Goal: Obtain resource: Download file/media

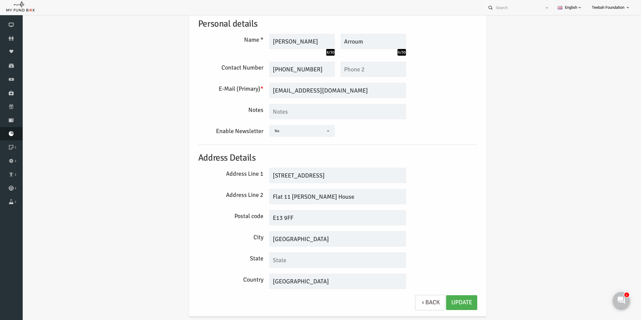
click at [9, 136] on link "Download Report" at bounding box center [11, 133] width 23 height 13
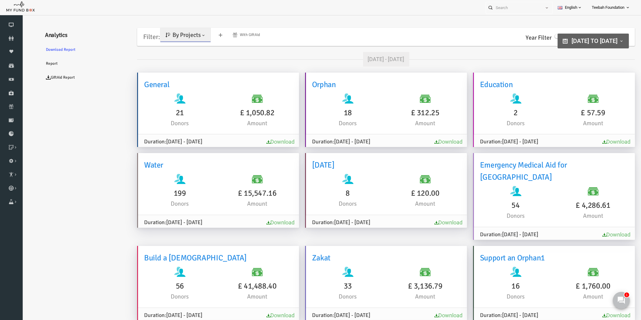
type input "[DATE]"
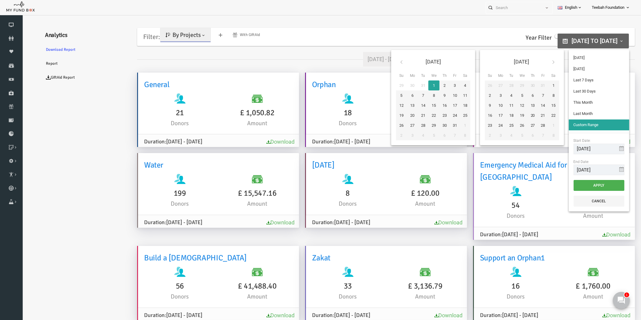
click at [571, 41] on span "[DATE] to [DATE]" at bounding box center [583, 40] width 46 height 7
type input "[DATE]"
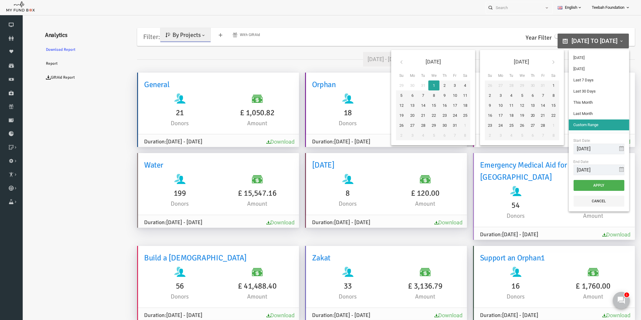
type input "[DATE]"
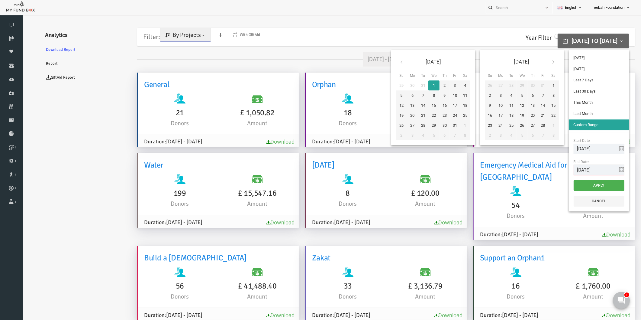
drag, startPoint x: 570, startPoint y: 170, endPoint x: 538, endPoint y: 167, distance: 31.3
click at [538, 167] on div "[DATE] Su Mo Tu We Th Fr Sa 29 30 31 1 2 3 4 5 6 7 8 9 10 11 12 13 14 15 16 17 …" at bounding box center [497, 130] width 241 height 166
type input "[DATE]"
click at [586, 183] on button "Apply" at bounding box center [587, 185] width 51 height 11
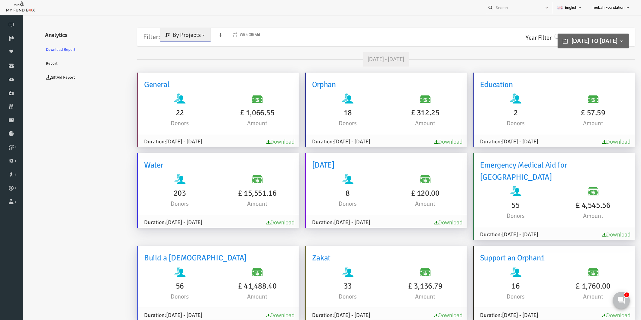
click at [67, 145] on ul "Analytics Download Report Report GiftAid Report" at bounding box center [73, 296] width 91 height 544
click at [101, 129] on ul "Analytics Download Report Report GiftAid Report" at bounding box center [73, 296] width 91 height 544
click at [95, 134] on ul "Analytics Download Report Report GiftAid Report" at bounding box center [73, 296] width 91 height 544
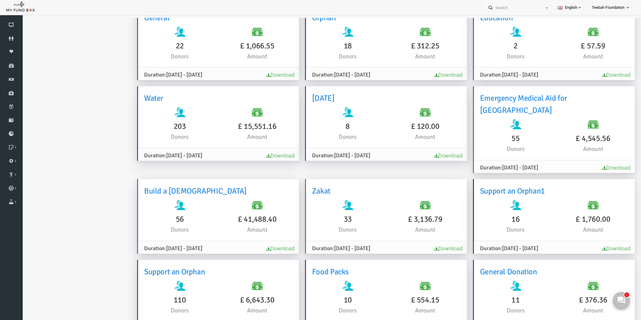
scroll to position [67, 0]
click at [85, 134] on ul "Analytics Download Report Report GiftAid Report" at bounding box center [73, 229] width 91 height 544
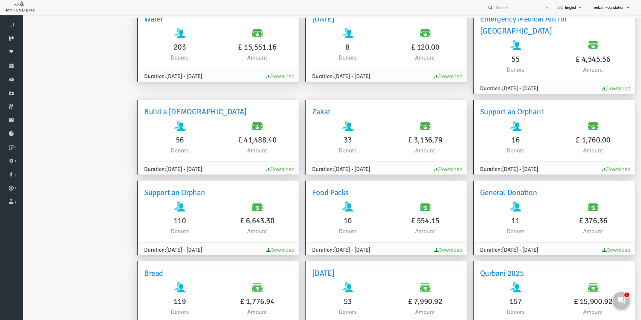
scroll to position [168, 0]
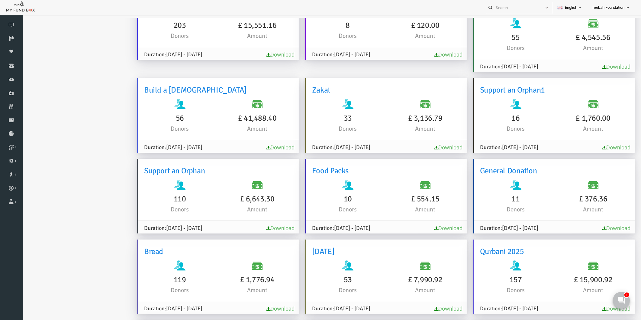
click at [87, 143] on ul "Analytics Download Report Report GiftAid Report" at bounding box center [73, 128] width 91 height 544
click at [93, 81] on ul "Analytics Download Report Report GiftAid Report" at bounding box center [73, 128] width 91 height 544
click at [67, 228] on ul "Analytics Download Report Report GiftAid Report" at bounding box center [73, 128] width 91 height 544
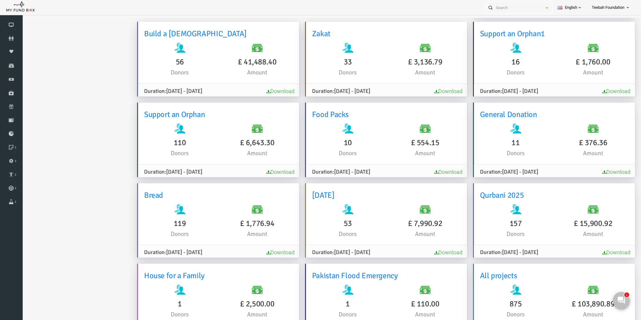
scroll to position [225, 0]
click at [45, 203] on ul "Analytics Download Report Report GiftAid Report" at bounding box center [73, 71] width 91 height 544
click at [363, 203] on div "53 Donors" at bounding box center [335, 220] width 77 height 34
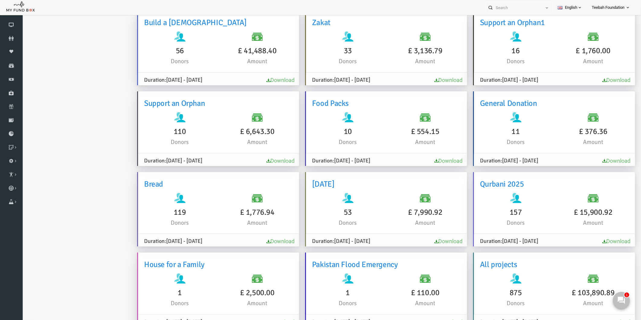
scroll to position [19, 0]
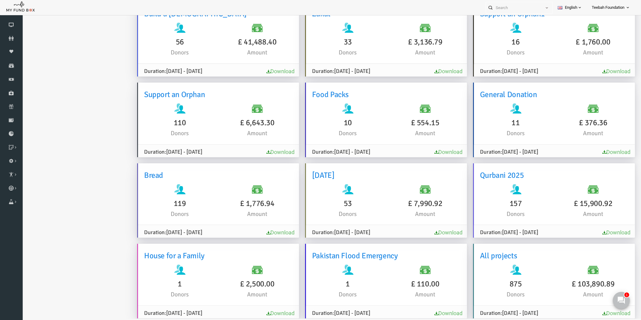
drag, startPoint x: 393, startPoint y: 191, endPoint x: 429, endPoint y: 191, distance: 36.3
click at [429, 197] on h6 "£ 7,990.92" at bounding box center [412, 203] width 71 height 12
copy h6 "£ 7,990.92"
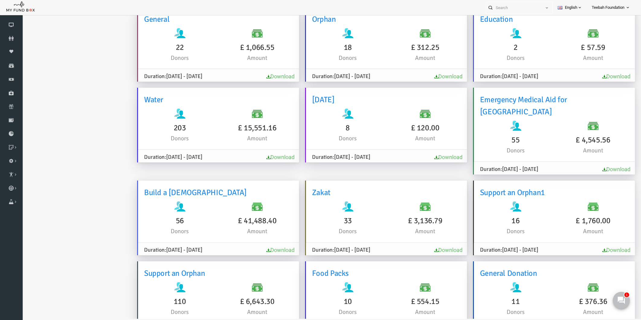
scroll to position [134, 0]
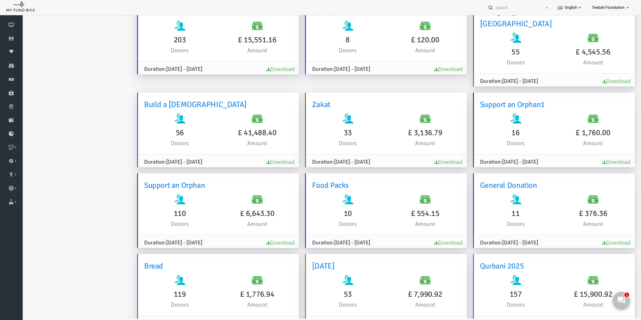
click at [65, 187] on ul "Analytics Download Report Report GiftAid Report" at bounding box center [73, 143] width 91 height 544
click at [74, 179] on ul "Analytics Download Report Report GiftAid Report" at bounding box center [73, 143] width 91 height 544
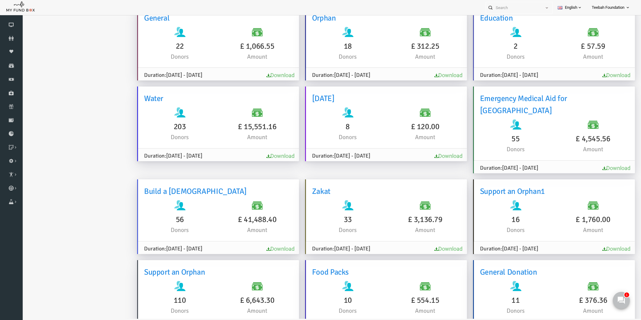
scroll to position [0, 0]
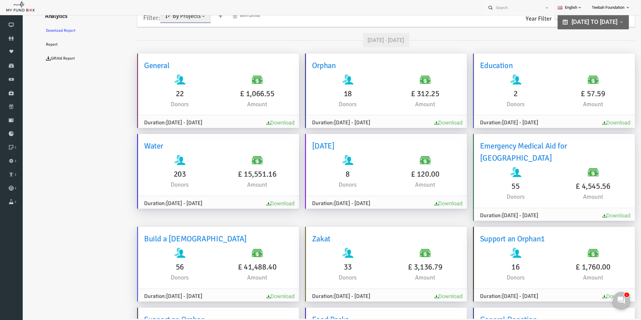
click at [89, 121] on ul "Analytics Download Report Report GiftAid Report" at bounding box center [73, 277] width 91 height 544
click at [77, 151] on ul "Analytics Download Report Report GiftAid Report" at bounding box center [73, 277] width 91 height 544
click at [98, 197] on ul "Analytics Download Report Report GiftAid Report" at bounding box center [73, 277] width 91 height 544
click at [94, 220] on ul "Analytics Download Report Report GiftAid Report" at bounding box center [73, 277] width 91 height 544
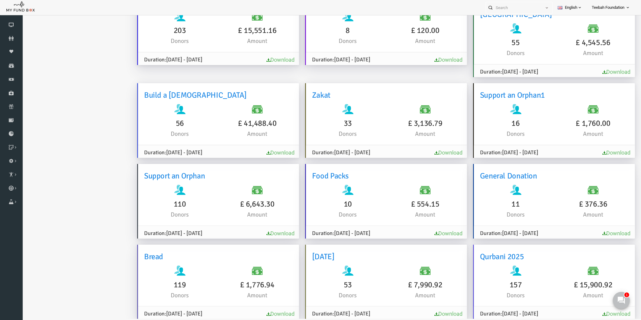
scroll to position [168, 0]
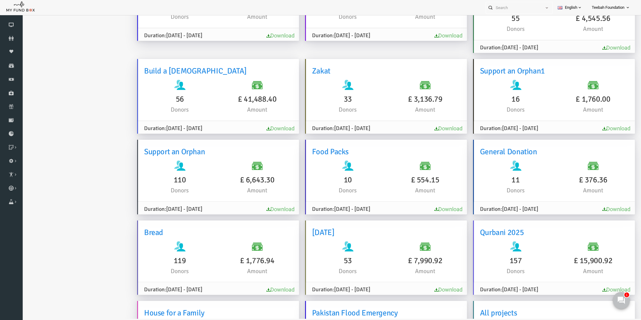
click at [76, 99] on ul "Analytics Download Report Report GiftAid Report" at bounding box center [73, 109] width 91 height 544
click at [80, 154] on ul "Analytics Download Report Report GiftAid Report" at bounding box center [73, 109] width 91 height 544
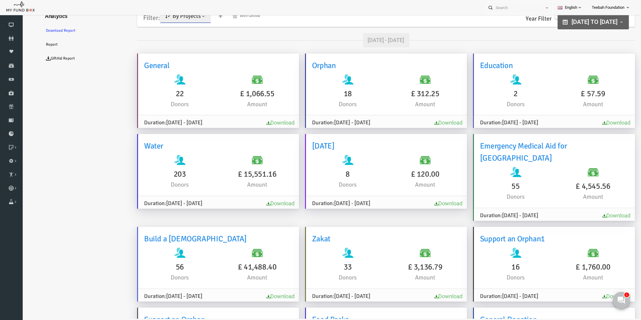
click at [565, 22] on span "[DATE] to [DATE]" at bounding box center [583, 21] width 46 height 7
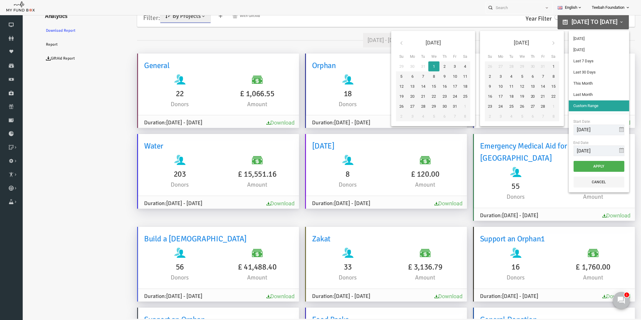
type input "[DATE]"
click at [586, 128] on input "[DATE]" at bounding box center [587, 130] width 51 height 11
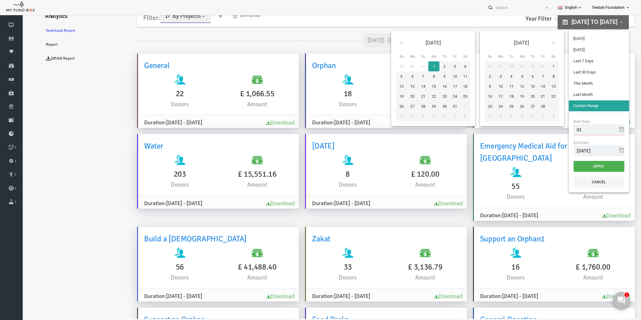
type input "0"
type input "[DATE]"
click at [582, 166] on button "Apply" at bounding box center [587, 166] width 51 height 11
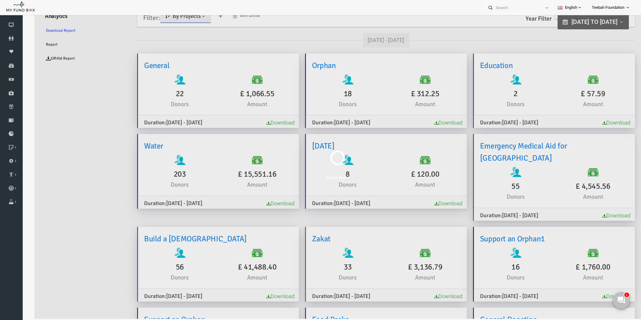
scroll to position [19, 0]
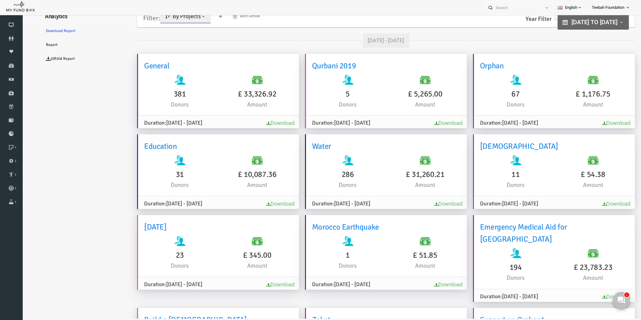
click at [93, 207] on ul "Analytics Download Report Report GiftAid Report" at bounding box center [73, 317] width 91 height 625
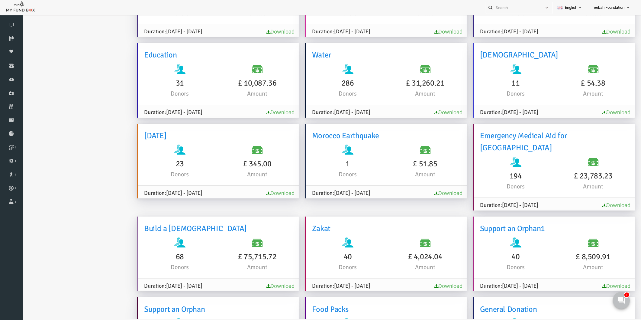
scroll to position [134, 0]
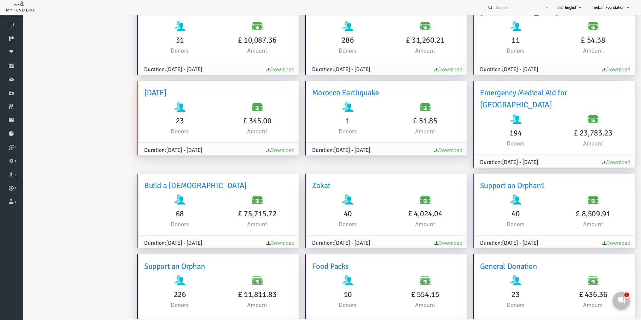
click at [93, 207] on ul "Analytics Download Report Report GiftAid Report" at bounding box center [73, 183] width 91 height 625
click at [99, 207] on ul "Analytics Download Report Report GiftAid Report" at bounding box center [73, 183] width 91 height 625
click at [82, 143] on ul "Analytics Download Report Report GiftAid Report" at bounding box center [73, 183] width 91 height 625
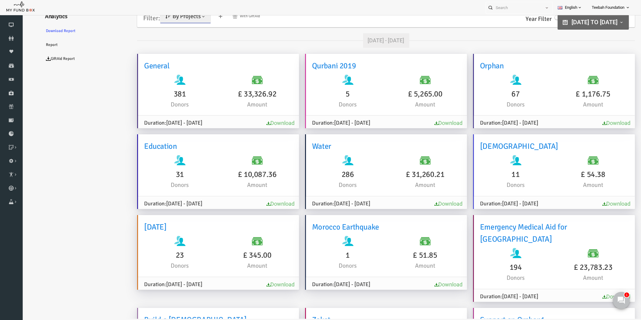
scroll to position [0, 0]
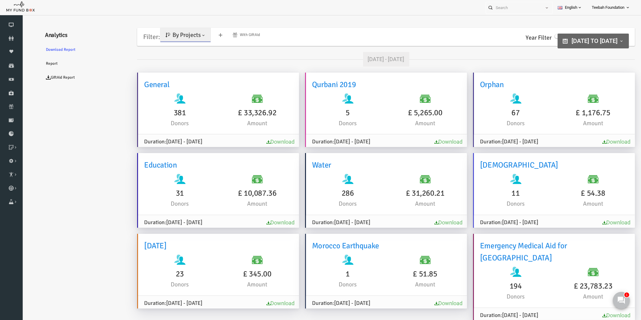
click at [174, 38] on span "By Projects" at bounding box center [174, 35] width 28 height 8
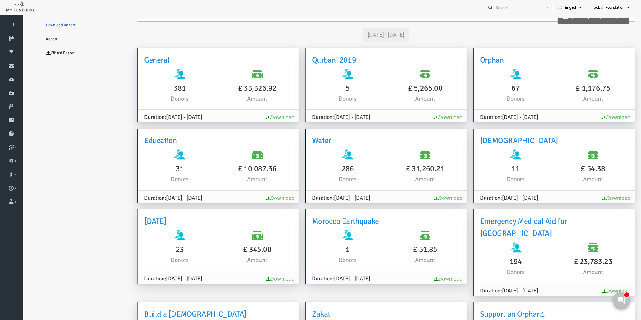
scroll to position [134, 0]
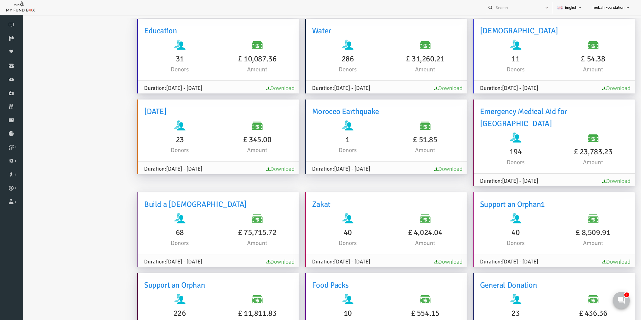
drag, startPoint x: 601, startPoint y: 139, endPoint x: 556, endPoint y: 144, distance: 45.6
click at [556, 146] on h6 "£ 23,783.23" at bounding box center [580, 152] width 71 height 12
copy h6 "£ 23,783.23"
drag, startPoint x: 467, startPoint y: 110, endPoint x: 589, endPoint y: 109, distance: 121.8
click at [589, 109] on h6 "Emergency Medical Aid for [GEOGRAPHIC_DATA]" at bounding box center [542, 118] width 149 height 24
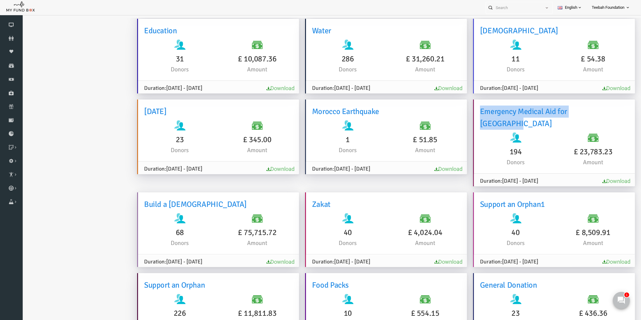
copy h6 "Emergency Medical Aid for [GEOGRAPHIC_DATA]"
drag, startPoint x: 599, startPoint y: 139, endPoint x: 557, endPoint y: 140, distance: 42.3
click at [557, 146] on h6 "£ 23,783.23" at bounding box center [580, 152] width 71 height 12
copy h6 "£ 23,783.23"
click at [92, 146] on ul "Analytics Download Report Report GiftAid Report" at bounding box center [73, 202] width 91 height 625
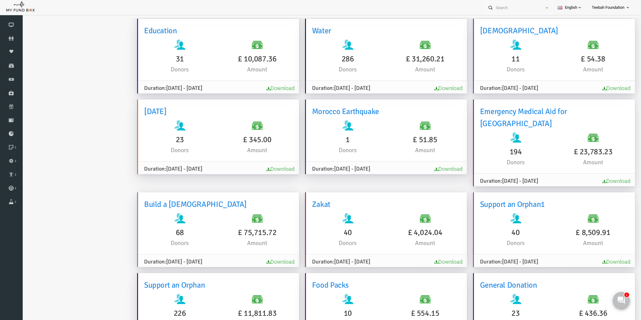
click at [92, 146] on ul "Analytics Download Report Report GiftAid Report" at bounding box center [73, 202] width 91 height 625
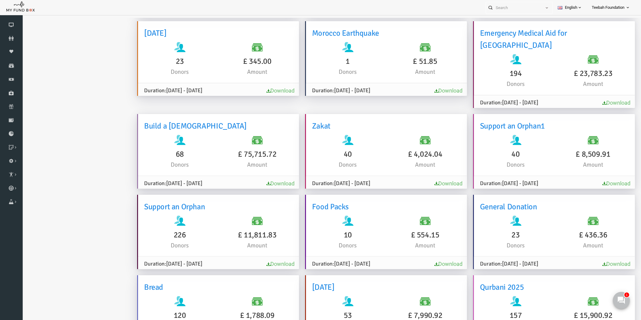
scroll to position [235, 0]
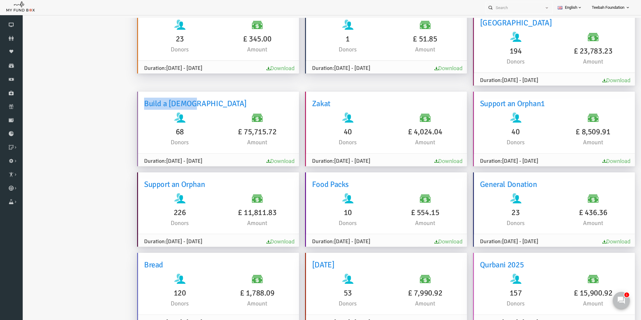
drag, startPoint x: 181, startPoint y: 91, endPoint x: 129, endPoint y: 92, distance: 52.6
click at [129, 98] on div "Build a [DEMOGRAPHIC_DATA] 68 Donors £ 75,715.72 Amount" at bounding box center [206, 123] width 155 height 50
copy h6 "Build a [DEMOGRAPHIC_DATA]"
click at [273, 158] on link "Download" at bounding box center [268, 161] width 28 height 6
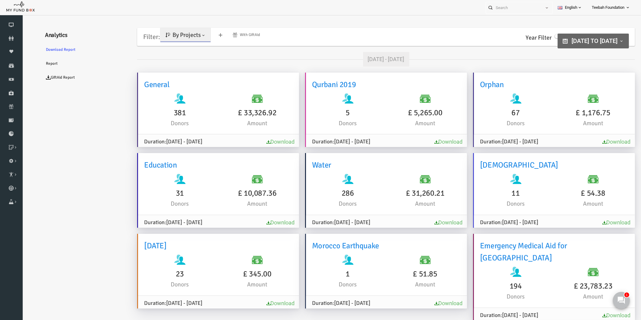
scroll to position [18, 0]
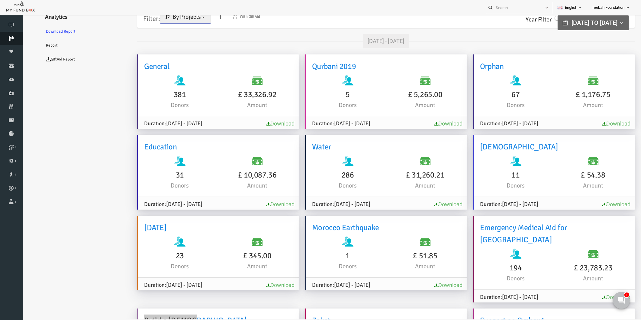
click at [10, 37] on icon at bounding box center [11, 38] width 23 height 5
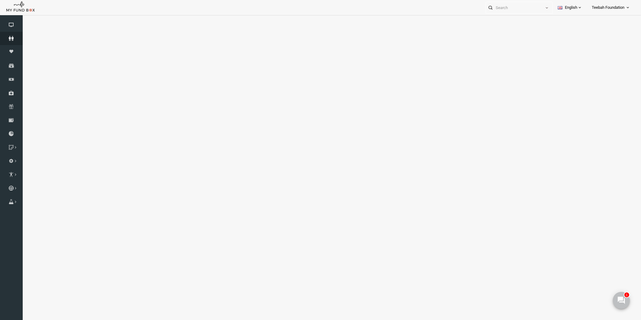
select select "100"
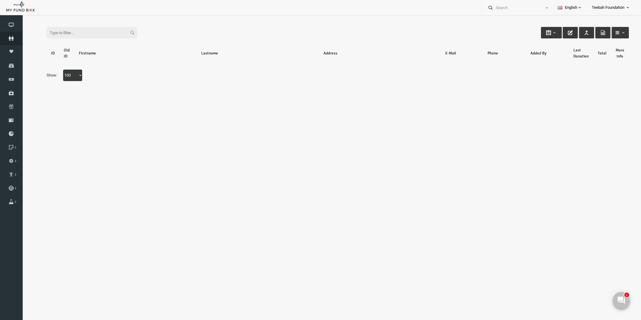
scroll to position [0, 0]
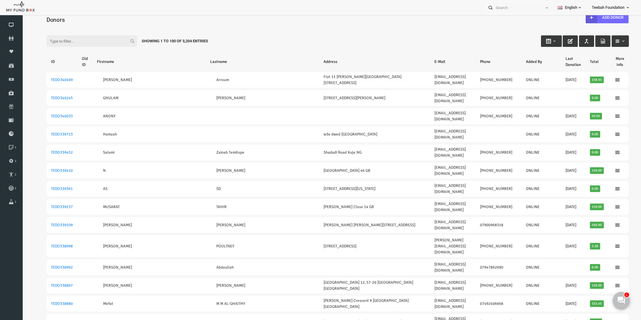
click at [75, 34] on div "Filter: Showing 1 to 100 of 3,204 Entries" at bounding box center [325, 35] width 595 height 16
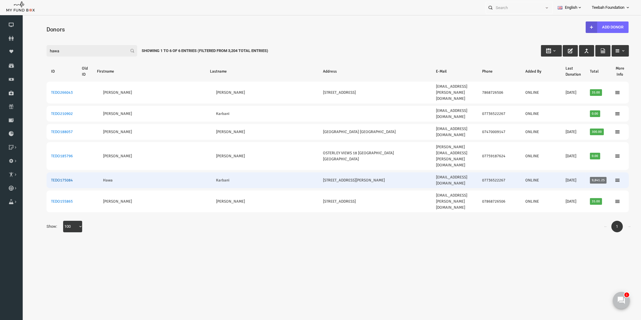
type input "hawa"
click at [50, 178] on link "TEDO175084" at bounding box center [50, 180] width 22 height 5
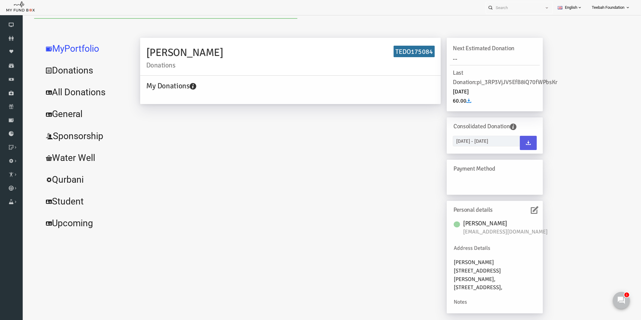
click at [79, 92] on link "All Donations" at bounding box center [73, 92] width 91 height 22
click at [22, 18] on td at bounding box center [22, 18] width 0 height 0
select select "100"
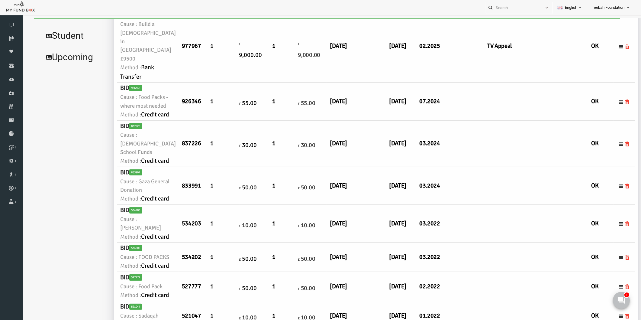
scroll to position [168, 0]
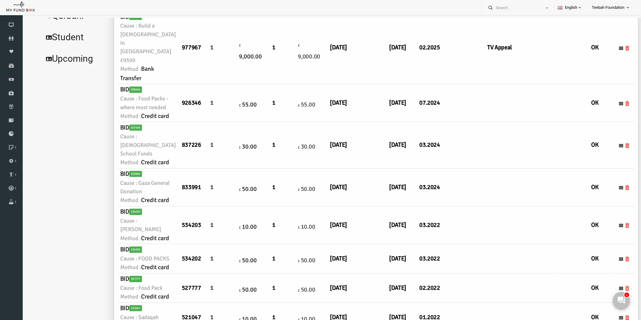
click at [199, 122] on td "1" at bounding box center [211, 103] width 32 height 38
click at [472, 122] on td at bounding box center [490, 103] width 37 height 38
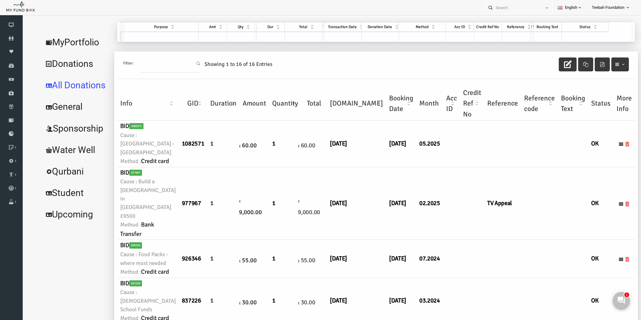
scroll to position [0, 0]
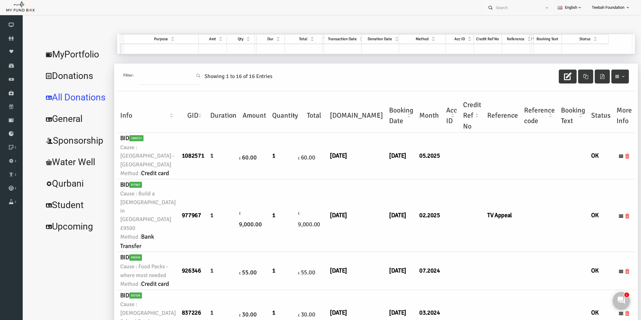
click at [73, 51] on link "MyPortfolio" at bounding box center [63, 55] width 71 height 22
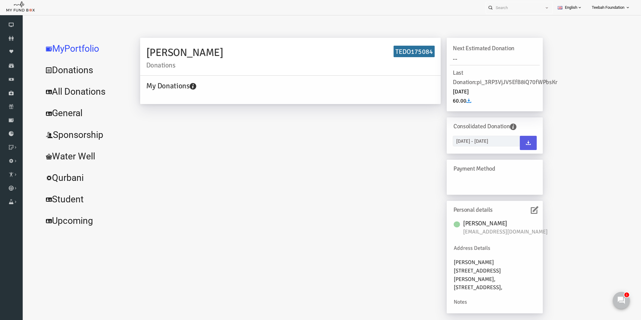
click at [522, 210] on icon at bounding box center [523, 210] width 8 height 8
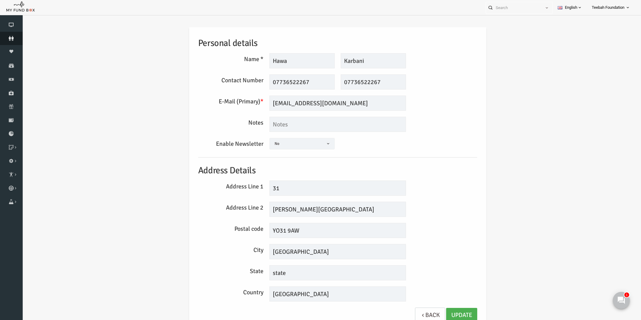
click at [12, 37] on icon at bounding box center [11, 38] width 23 height 5
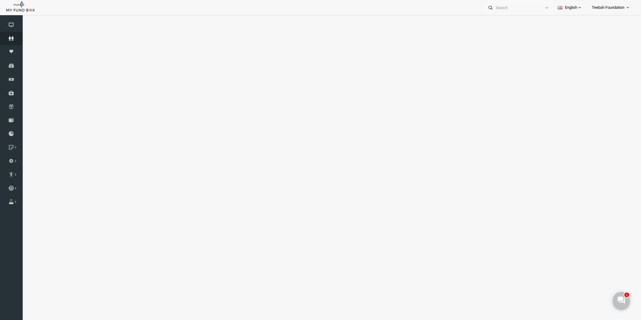
select select "100"
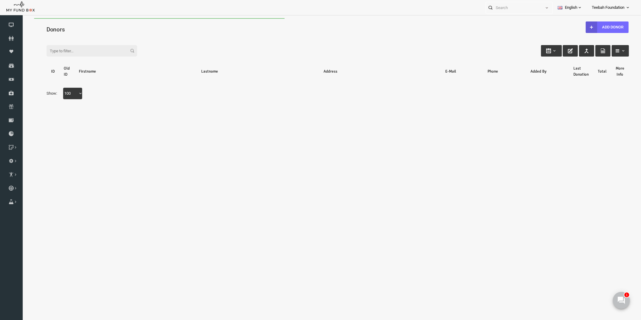
click at [76, 31] on div "Search: By ID: Note :ID should be atleast 5 digits By Name: Note :Name should b…" at bounding box center [325, 71] width 607 height 80
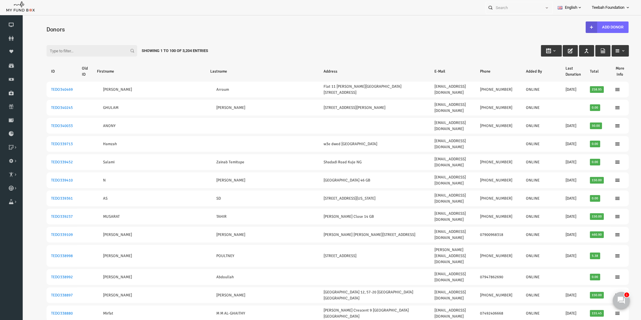
click at [57, 52] on input "Filter:" at bounding box center [79, 50] width 91 height 11
paste input "TEDO268444"
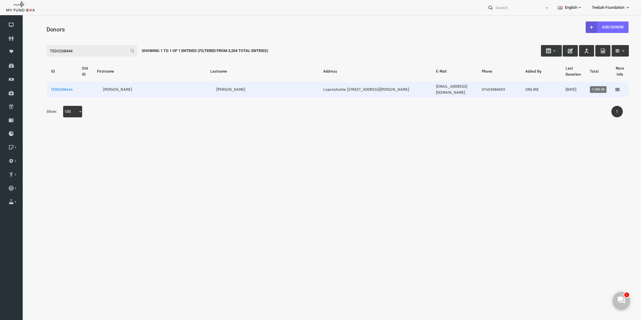
type input "TEDO268444"
drag, startPoint x: 412, startPoint y: 88, endPoint x: 456, endPoint y: 90, distance: 43.9
click at [456, 90] on td "[EMAIL_ADDRESS][DOMAIN_NAME]" at bounding box center [442, 90] width 46 height 16
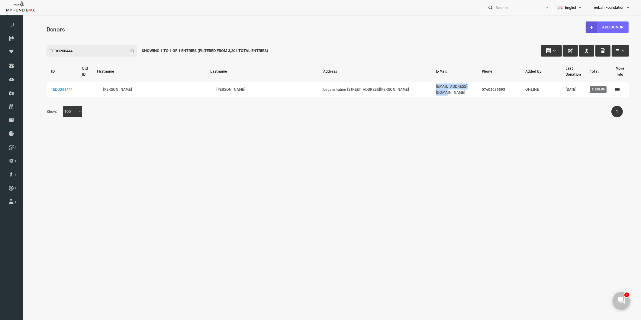
copy link "[EMAIL_ADDRESS][DOMAIN_NAME]"
click at [10, 37] on icon at bounding box center [11, 38] width 23 height 5
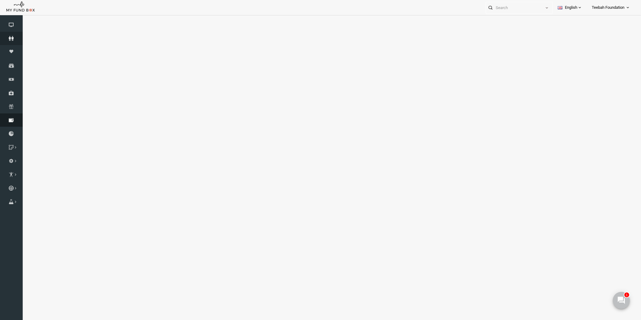
select select "100"
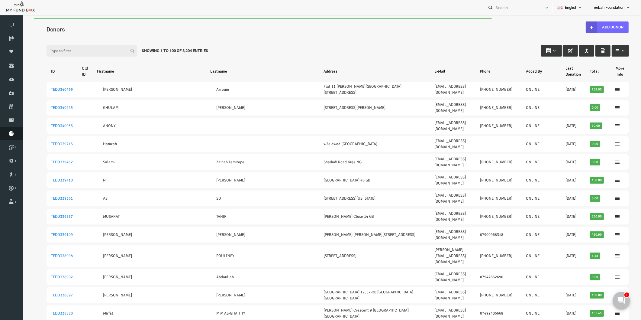
click at [8, 135] on icon at bounding box center [11, 133] width 23 height 5
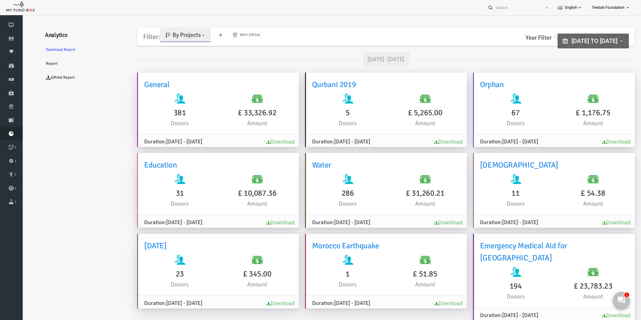
drag, startPoint x: 91, startPoint y: 251, endPoint x: 93, endPoint y: 219, distance: 32.7
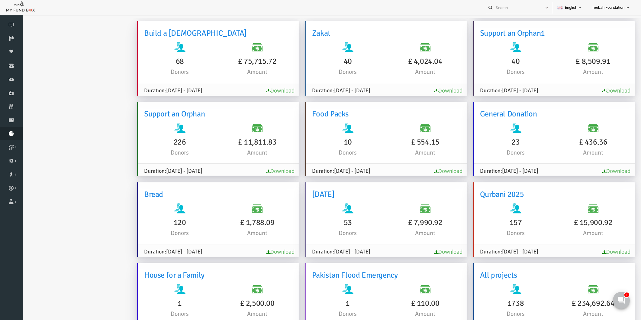
scroll to position [19, 0]
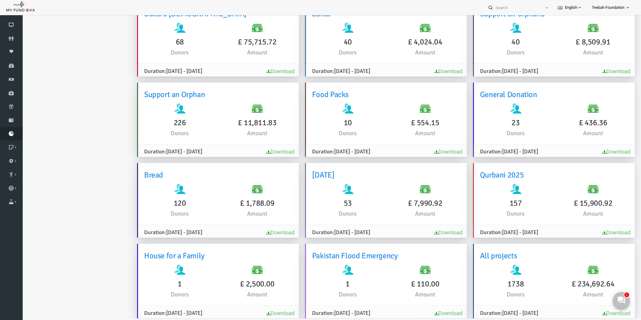
click at [71, 178] on ul "Analytics Download Report Report GiftAid Report" at bounding box center [73, 12] width 91 height 625
click at [237, 210] on span "Amount" at bounding box center [245, 214] width 20 height 8
click at [241, 210] on span "Amount" at bounding box center [245, 214] width 20 height 8
click at [102, 191] on ul "Analytics Download Report Report GiftAid Report" at bounding box center [73, 12] width 91 height 625
click at [67, 255] on ul "Analytics Download Report Report GiftAid Report" at bounding box center [73, 12] width 91 height 625
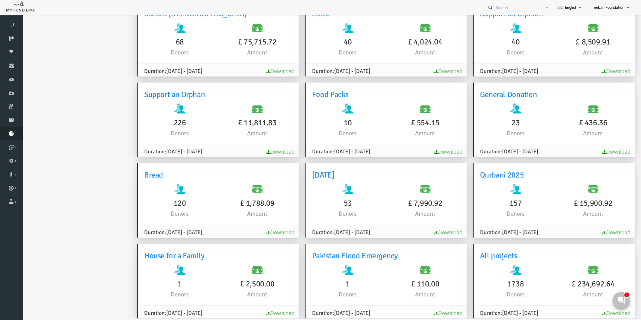
click at [68, 115] on ul "Analytics Download Report Report GiftAid Report" at bounding box center [73, 12] width 91 height 625
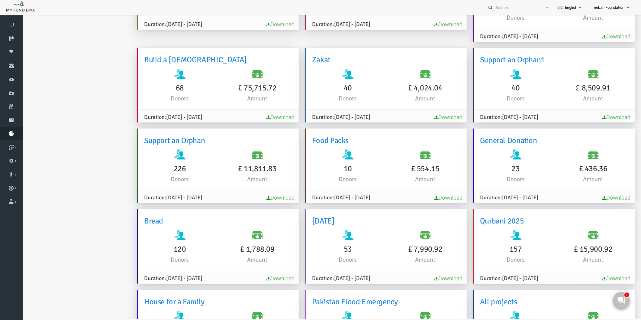
scroll to position [238, 0]
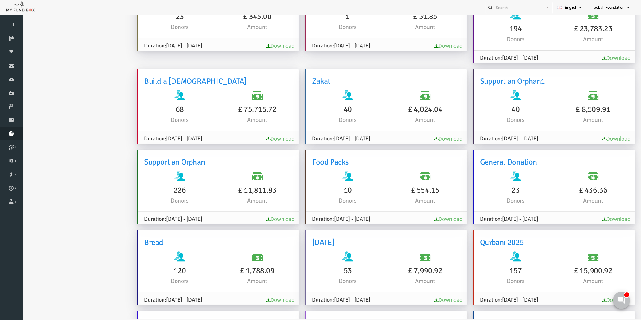
click at [100, 140] on ul "Analytics Download Report Report GiftAid Report" at bounding box center [73, 79] width 91 height 625
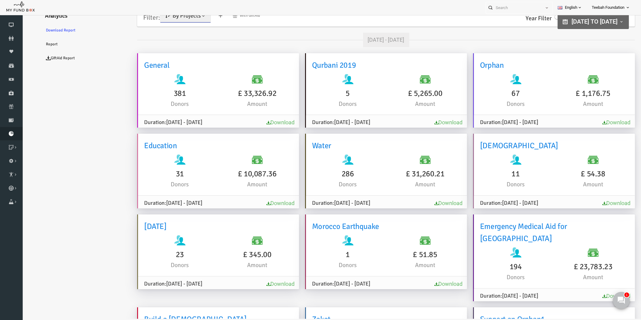
click at [84, 171] on ul "Analytics Download Report Report GiftAid Report" at bounding box center [73, 317] width 91 height 625
click at [74, 198] on ul "Analytics Download Report Report GiftAid Report" at bounding box center [73, 317] width 91 height 625
click at [431, 200] on link "Download" at bounding box center [436, 203] width 28 height 6
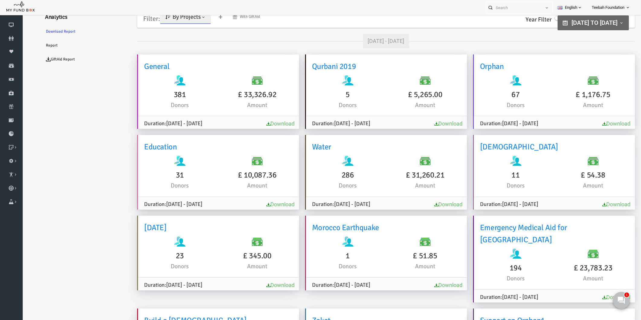
click at [187, 20] on span "By Projects" at bounding box center [174, 17] width 28 height 8
click at [186, 47] on link "By Causes" at bounding box center [173, 43] width 51 height 11
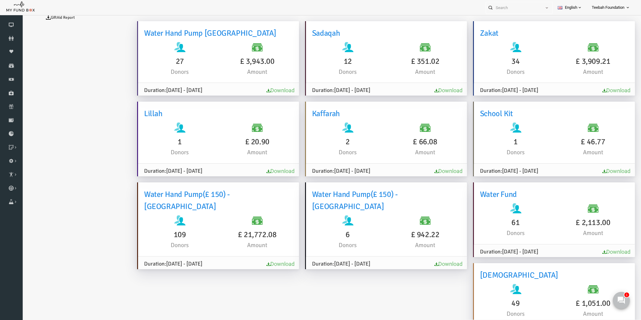
scroll to position [0, 0]
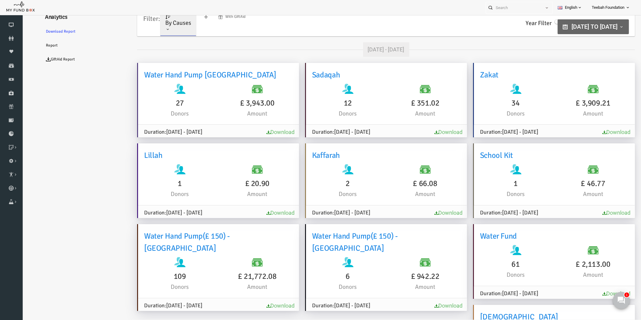
click at [625, 303] on use at bounding box center [622, 300] width 8 height 8
